Goal: Communication & Community: Answer question/provide support

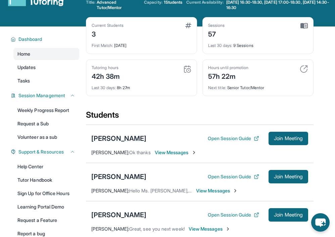
scroll to position [70, 0]
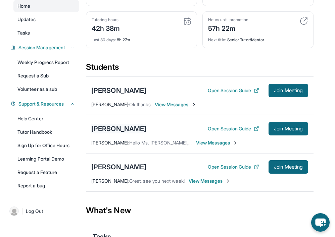
click at [124, 125] on div "[PERSON_NAME]" at bounding box center [118, 128] width 55 height 9
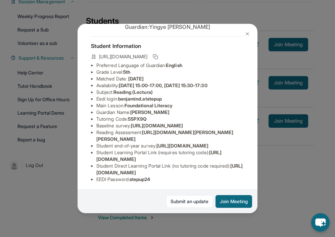
scroll to position [7, 0]
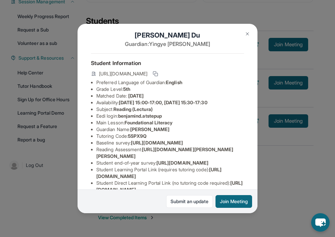
click at [246, 35] on img at bounding box center [247, 33] width 5 height 5
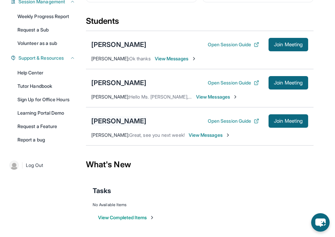
click at [121, 122] on div "[PERSON_NAME]" at bounding box center [118, 120] width 55 height 9
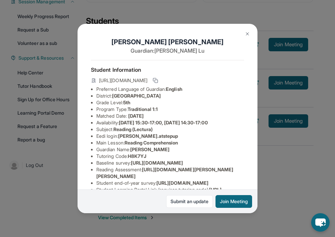
click at [246, 32] on img at bounding box center [247, 33] width 5 height 5
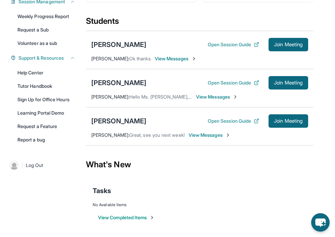
click at [183, 58] on span "View Messages" at bounding box center [176, 58] width 42 height 7
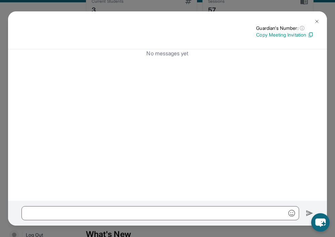
scroll to position [56, 0]
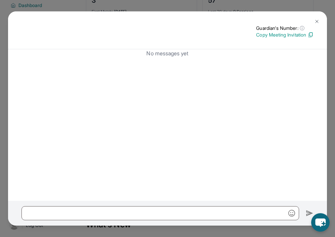
click at [312, 19] on button at bounding box center [316, 21] width 13 height 13
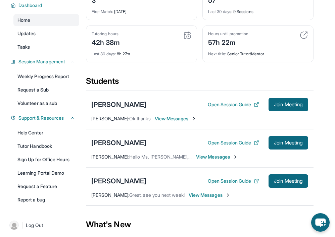
click at [214, 155] on span "View Messages" at bounding box center [217, 157] width 42 height 7
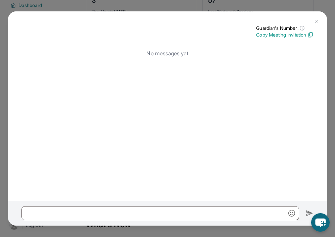
click at [318, 19] on img at bounding box center [316, 21] width 5 height 5
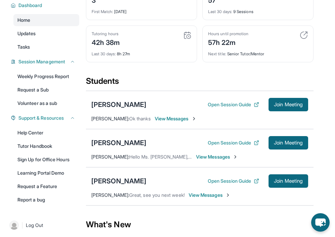
click at [165, 196] on span "Great, see you next week!" at bounding box center [156, 195] width 55 height 6
click at [221, 196] on span "View Messages" at bounding box center [210, 195] width 42 height 7
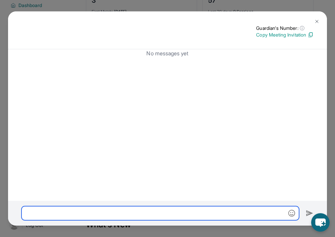
click at [194, 212] on input "text" at bounding box center [159, 213] width 277 height 14
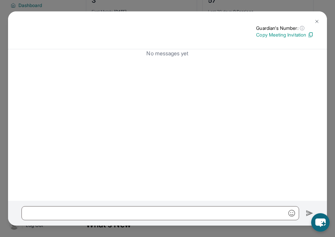
click at [317, 18] on button at bounding box center [316, 21] width 13 height 13
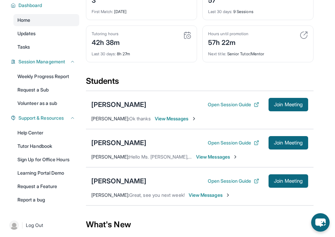
click at [221, 155] on span "View Messages" at bounding box center [217, 157] width 42 height 7
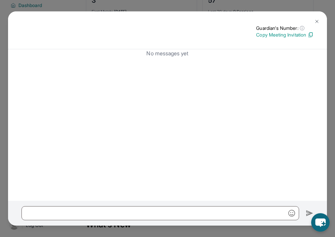
click at [317, 21] on img at bounding box center [316, 21] width 5 height 5
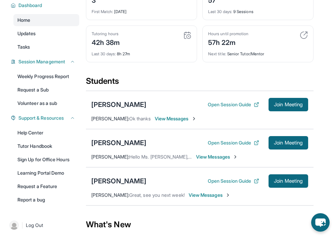
click at [109, 155] on span "[PERSON_NAME] :" at bounding box center [110, 157] width 38 height 6
click at [107, 142] on div "[PERSON_NAME]" at bounding box center [118, 142] width 55 height 9
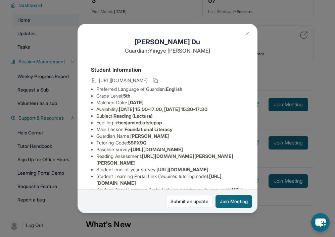
scroll to position [79, 0]
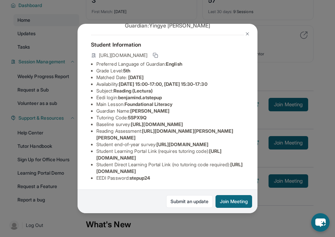
click at [265, 49] on div "[PERSON_NAME] Guardian: [PERSON_NAME] Student Information [URL][DOMAIN_NAME] Pr…" at bounding box center [167, 118] width 335 height 237
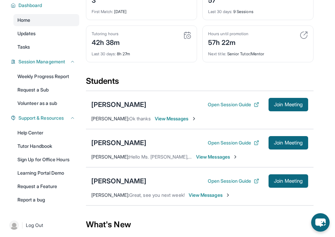
click at [183, 162] on div "[PERSON_NAME] Open Session Guide Join Meeting [PERSON_NAME] : Hello Ms. [PERSON…" at bounding box center [199, 148] width 227 height 38
click at [174, 157] on span "Hello Ms. [PERSON_NAME], I’m [PERSON_NAME]’s mother. It’s nice to meet you. He …" at bounding box center [279, 157] width 301 height 6
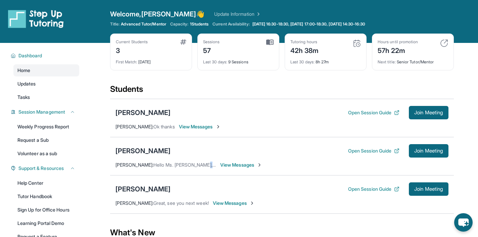
scroll to position [1, 0]
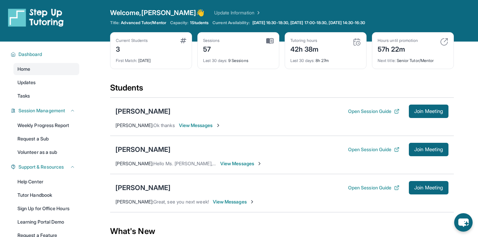
click at [145, 48] on div "3" at bounding box center [132, 48] width 32 height 11
click at [181, 41] on img at bounding box center [183, 40] width 6 height 5
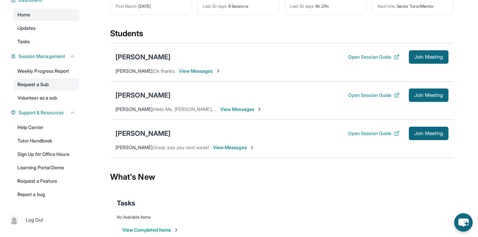
scroll to position [68, 0]
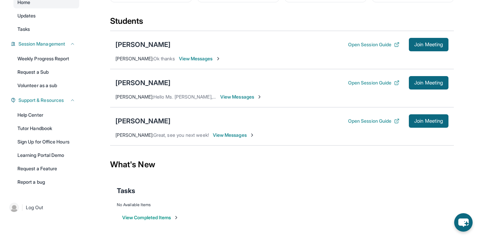
click at [254, 94] on span "View Messages" at bounding box center [241, 97] width 42 height 7
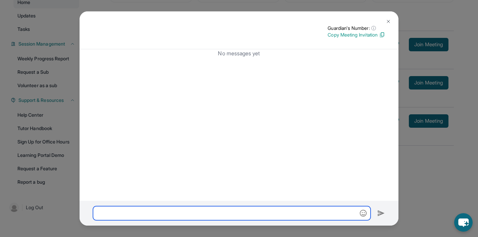
click at [197, 212] on input "text" at bounding box center [231, 213] width 277 height 14
paste input "**********"
type input "**********"
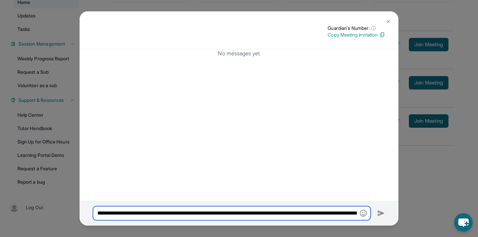
scroll to position [0, 436]
click at [197, 212] on input "**********" at bounding box center [231, 213] width 277 height 14
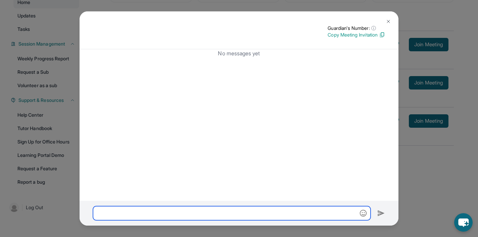
scroll to position [0, 0]
